Goal: Information Seeking & Learning: Learn about a topic

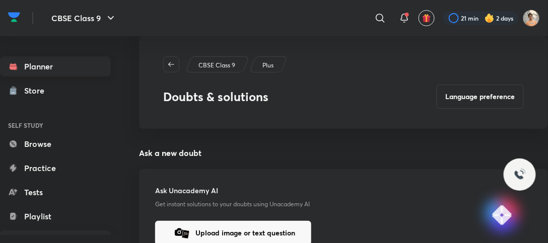
click at [65, 69] on link "Planner" at bounding box center [55, 66] width 111 height 20
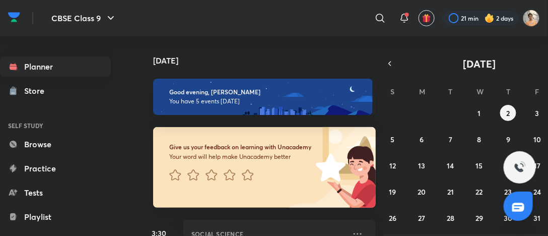
click at [321, 162] on div "Planner Store SELF STUDY Browse Practice Tests Playlist Doubts & solutions Free…" at bounding box center [274, 135] width 548 height 199
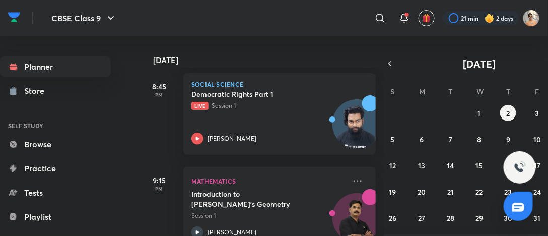
scroll to position [407, 0]
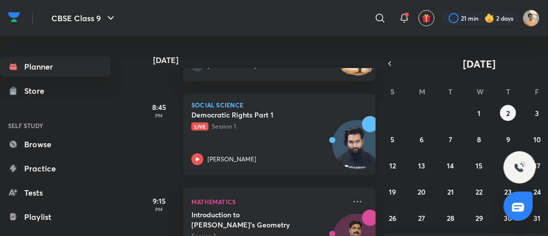
click at [236, 129] on p "Live Session 1" at bounding box center [268, 126] width 154 height 9
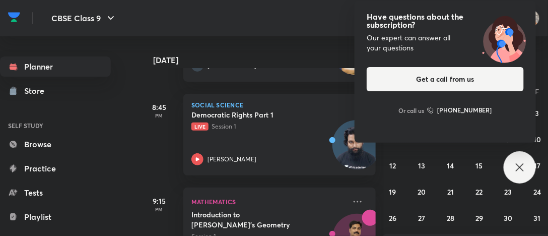
scroll to position [380, 0]
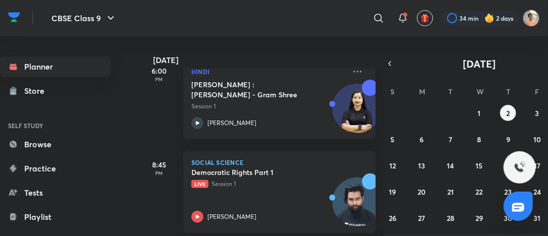
scroll to position [376, 0]
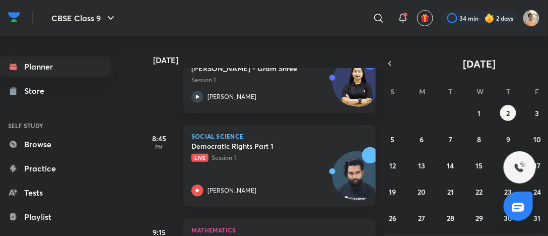
click at [301, 179] on div "Democratic Rights Part 1 Live Session 1 [PERSON_NAME]" at bounding box center [268, 168] width 154 height 55
